Goal: Transaction & Acquisition: Purchase product/service

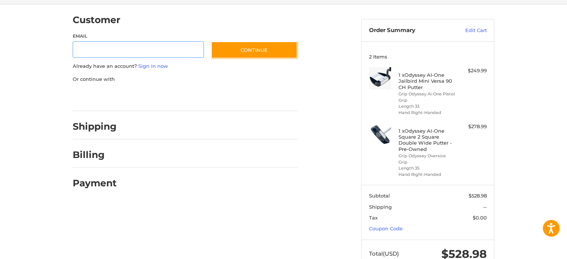
scroll to position [72, 0]
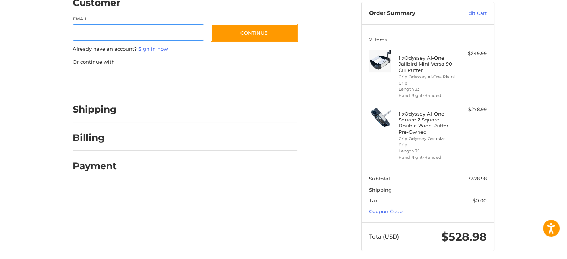
type input "**********"
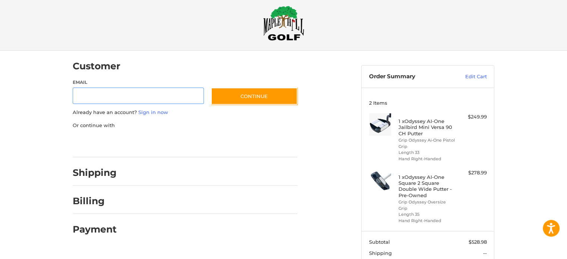
scroll to position [8, 0]
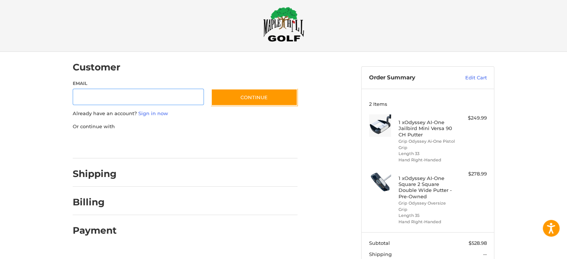
type input "**********"
